Goal: Check status: Check status

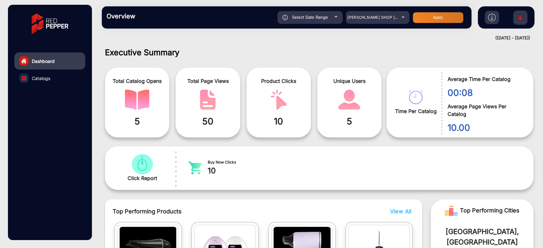
scroll to position [5, 0]
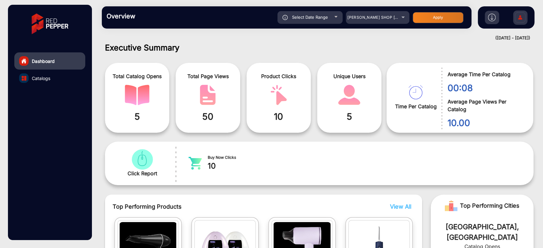
click at [313, 14] on div "Select Date Range" at bounding box center [309, 17] width 65 height 13
type input "[DATE]"
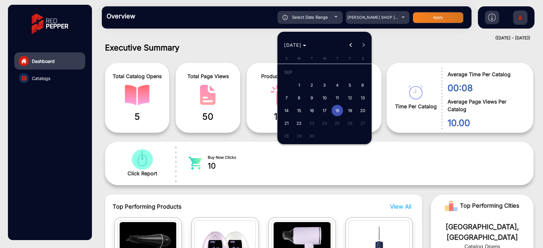
click at [298, 124] on span "22" at bounding box center [298, 123] width 11 height 11
type input "[DATE]"
click at [298, 124] on span "22" at bounding box center [298, 123] width 11 height 11
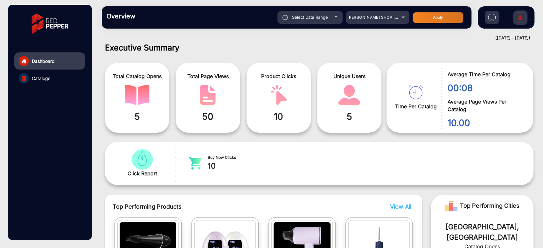
type input "[DATE]"
click at [435, 18] on button "Apply" at bounding box center [438, 17] width 51 height 11
type input "[DATE]"
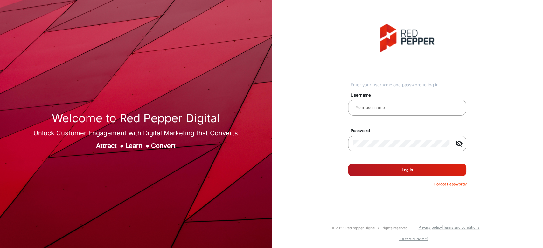
type input "[PERSON_NAME]"
click at [478, 44] on div "Enter your username and password to log in Username [PERSON_NAME] Password visi…" at bounding box center [407, 105] width 281 height 211
